Goal: Check status: Check status

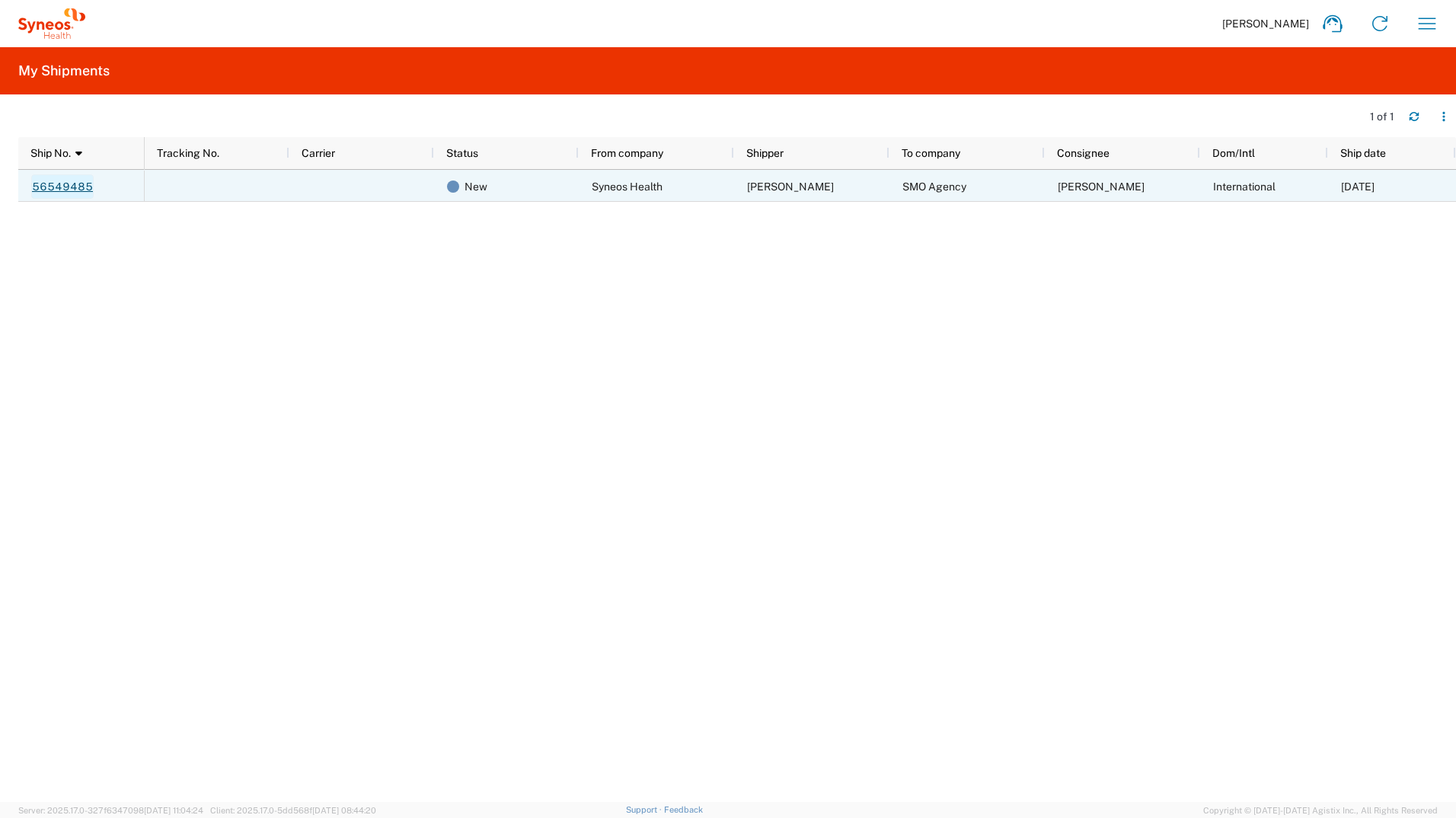
click at [54, 189] on link "56549485" at bounding box center [62, 186] width 62 height 25
